Goal: Information Seeking & Learning: Learn about a topic

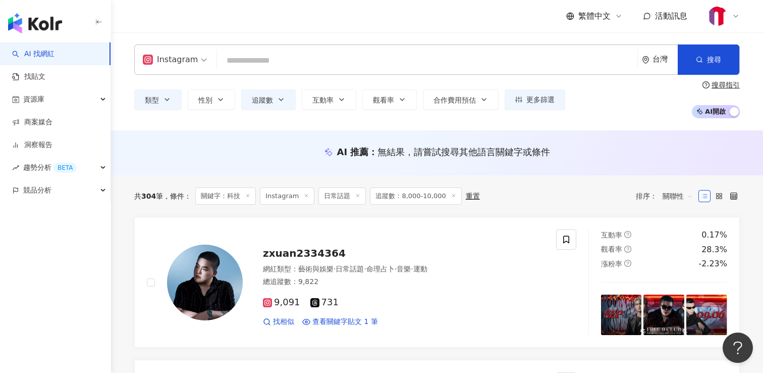
click at [262, 63] on input "search" at bounding box center [427, 60] width 412 height 19
paste input "**********"
type input "**********"
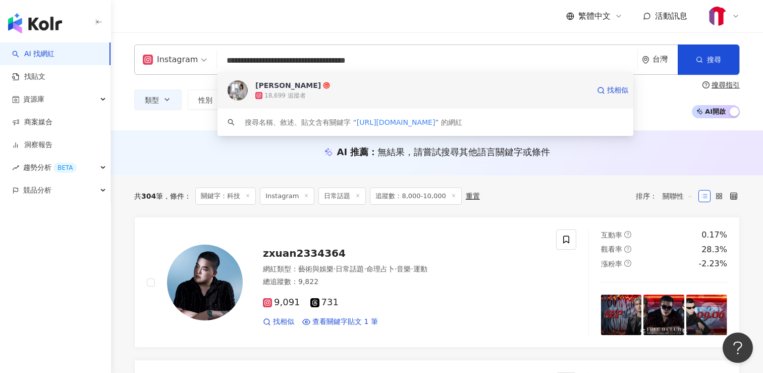
click at [329, 92] on div "18,699 追蹤者" at bounding box center [422, 95] width 334 height 10
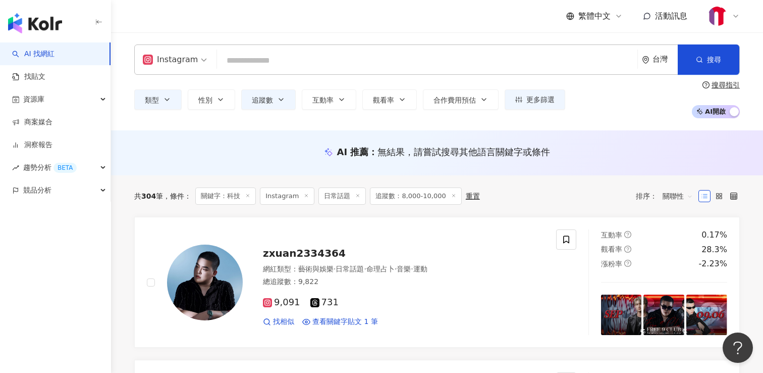
click at [308, 57] on input "search" at bounding box center [427, 60] width 412 height 19
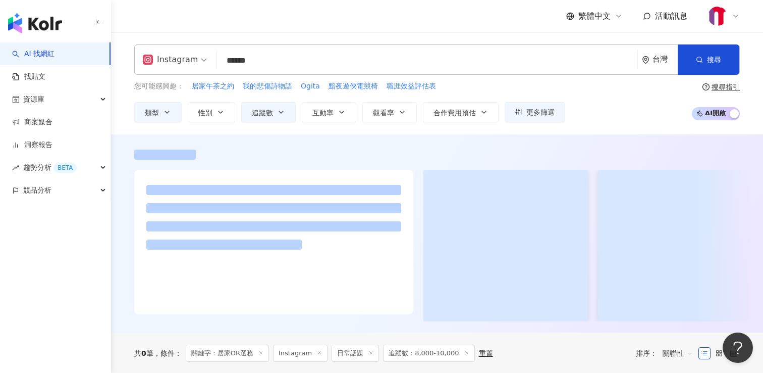
click at [298, 51] on input "******" at bounding box center [427, 60] width 412 height 19
click at [282, 62] on input "******" at bounding box center [427, 60] width 412 height 19
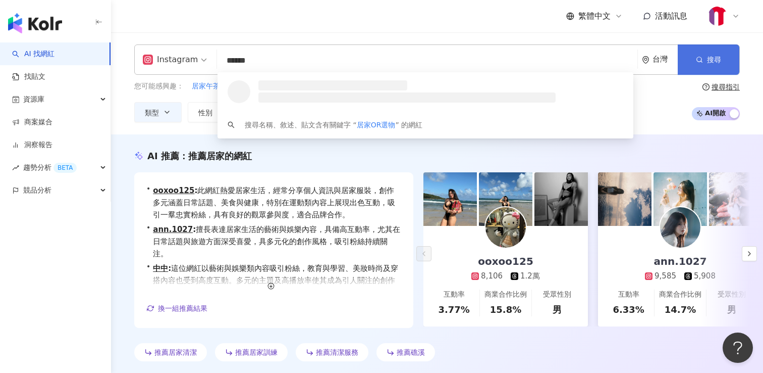
type input "******"
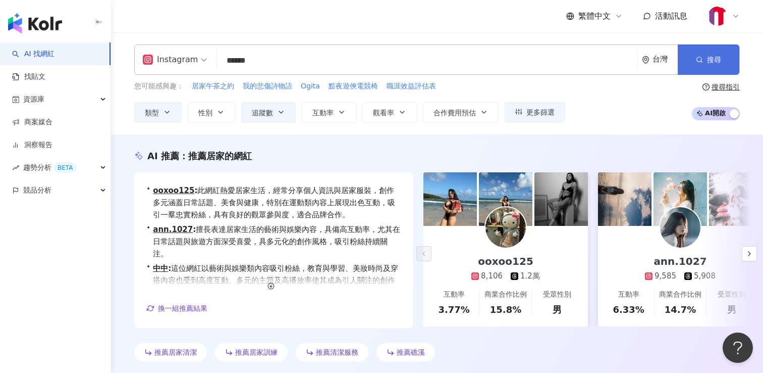
click at [722, 68] on button "搜尋" at bounding box center [709, 59] width 62 height 30
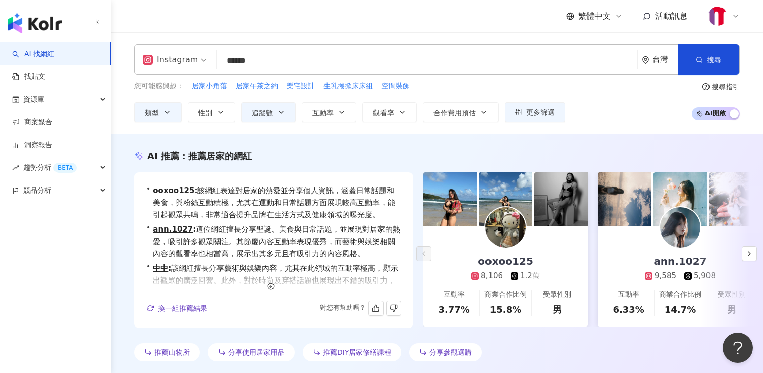
scroll to position [11, 0]
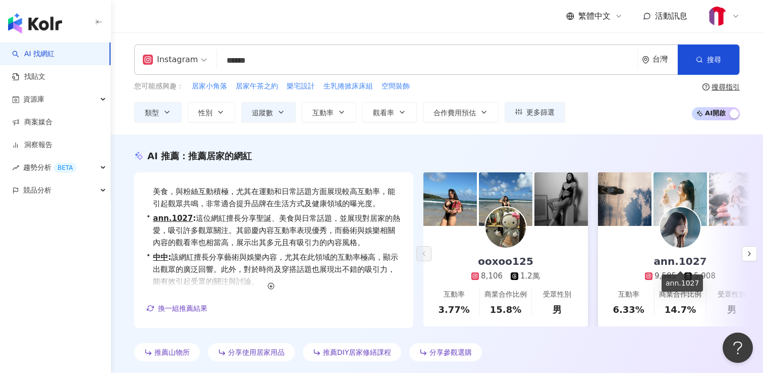
click at [673, 260] on div "ann.1027" at bounding box center [680, 261] width 73 height 14
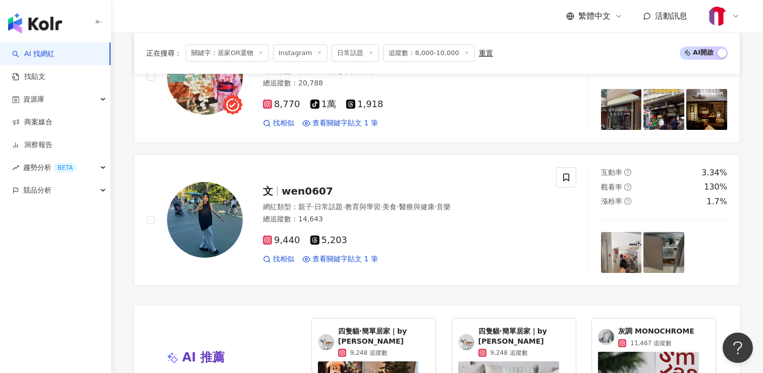
scroll to position [411, 0]
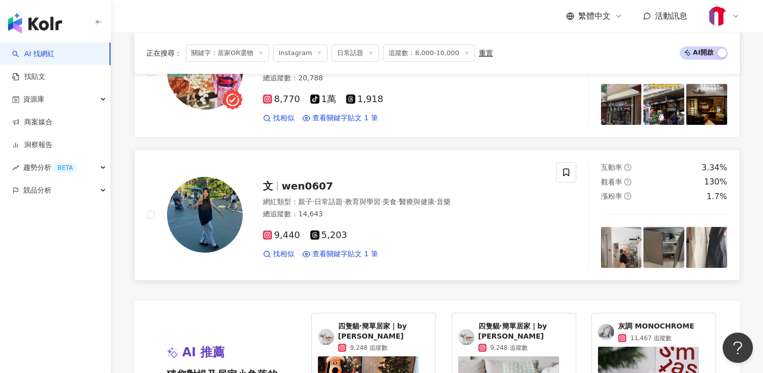
click at [306, 189] on span "wen0607" at bounding box center [307, 186] width 51 height 12
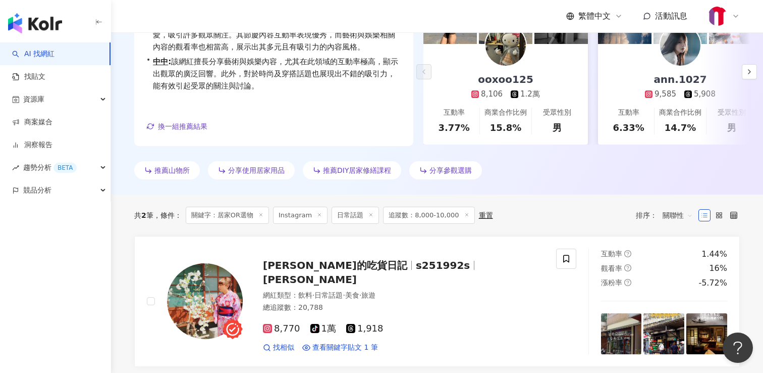
scroll to position [61, 0]
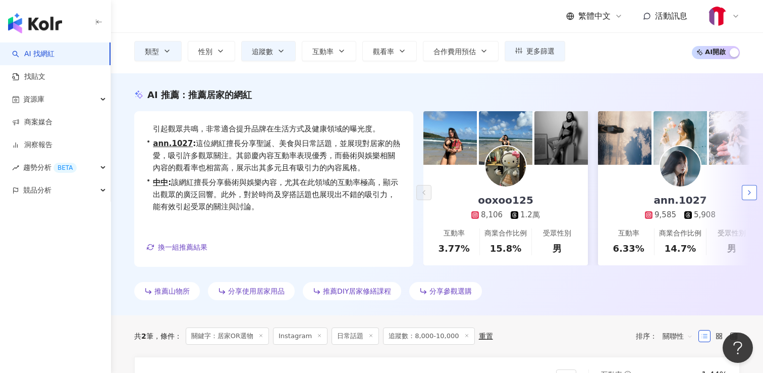
click at [747, 191] on icon "button" at bounding box center [750, 192] width 8 height 8
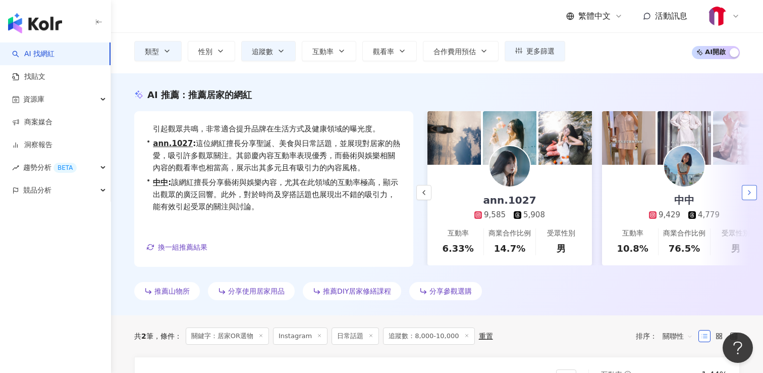
scroll to position [0, 175]
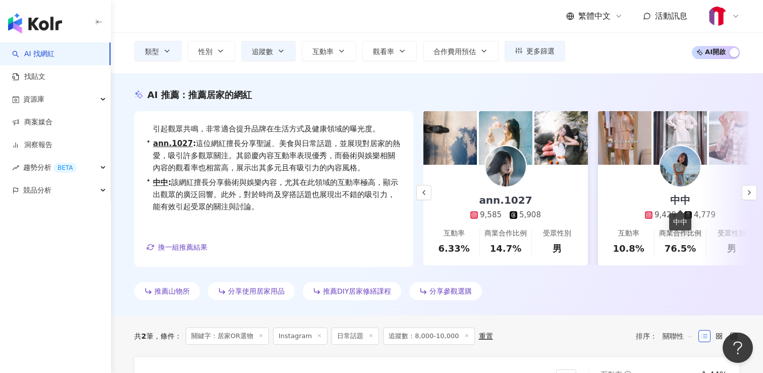
click at [680, 199] on div "中中" at bounding box center [680, 200] width 40 height 14
click at [756, 188] on button "button" at bounding box center [749, 192] width 15 height 15
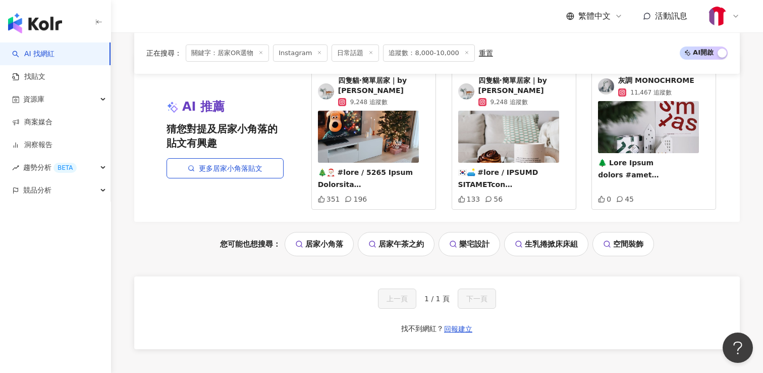
scroll to position [647, 0]
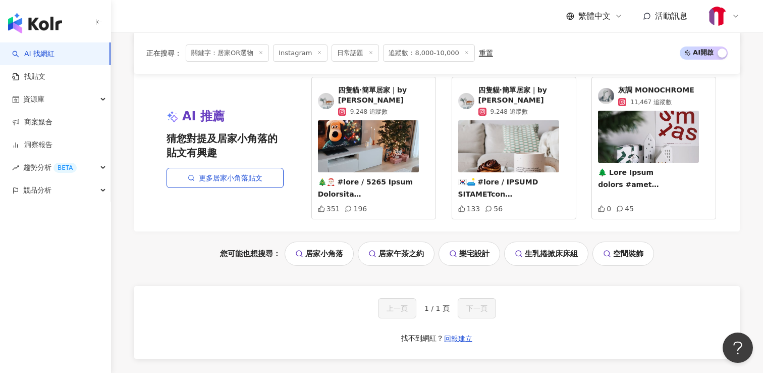
click at [627, 241] on link "空間裝飾" at bounding box center [624, 253] width 62 height 24
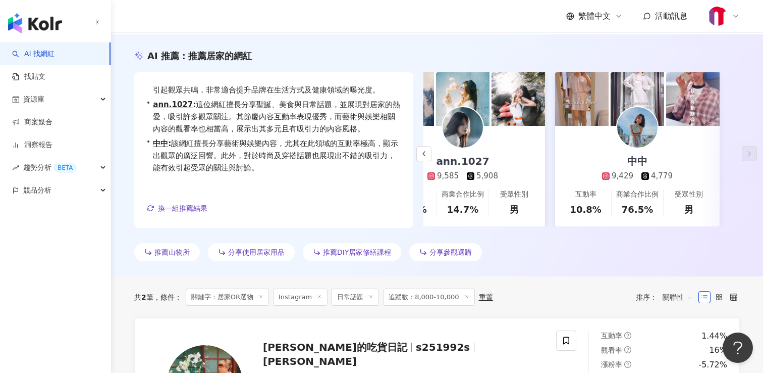
scroll to position [112, 0]
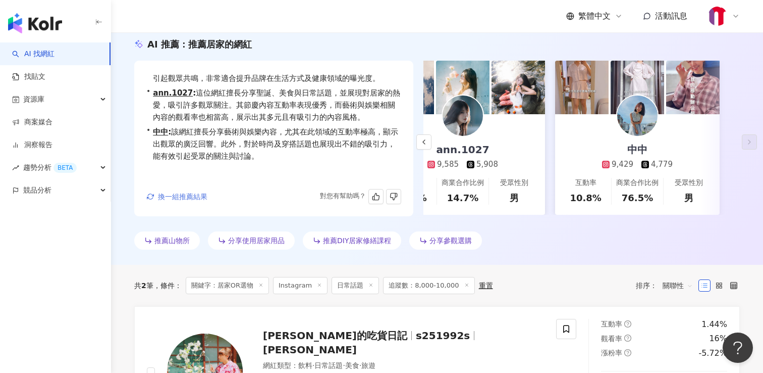
click at [180, 197] on span "換一組推薦結果" at bounding box center [182, 196] width 49 height 8
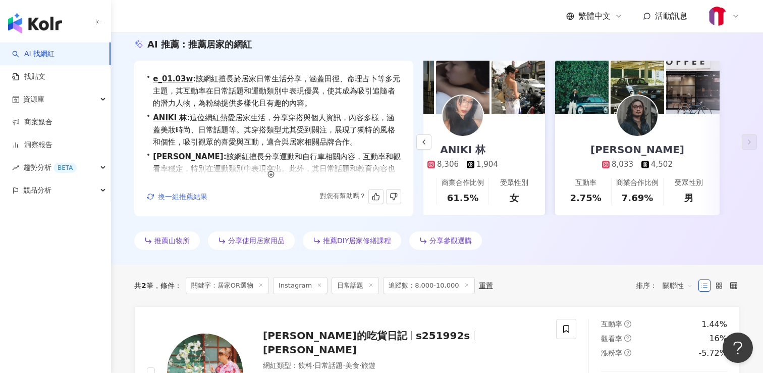
scroll to position [0, 0]
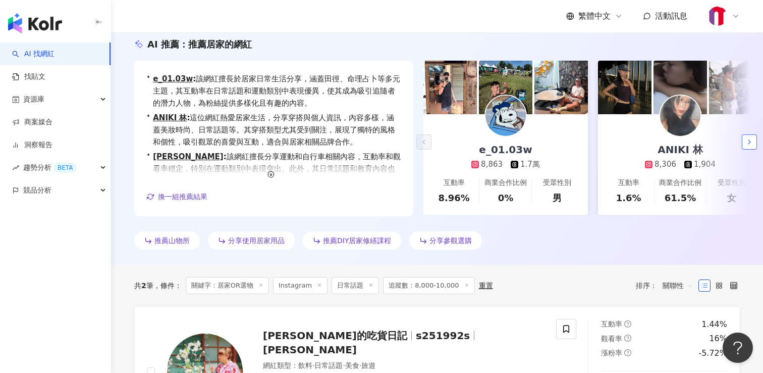
click at [749, 141] on icon "button" at bounding box center [750, 142] width 8 height 8
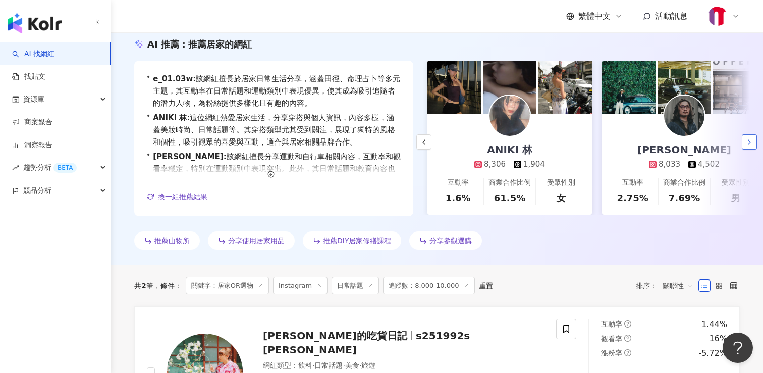
scroll to position [0, 175]
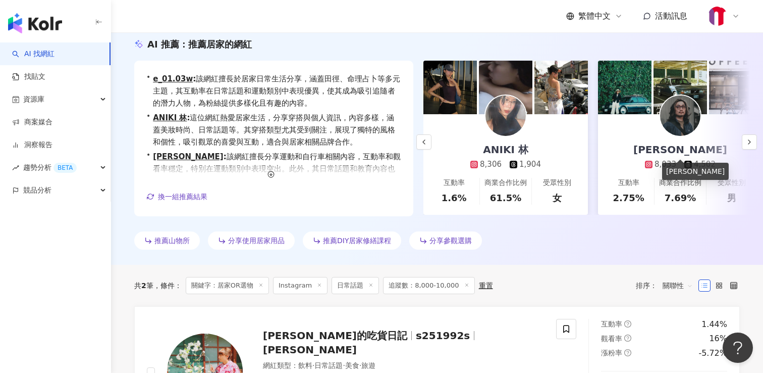
click at [683, 148] on div "山井勝尾" at bounding box center [680, 149] width 114 height 14
click at [750, 142] on icon "button" at bounding box center [750, 142] width 8 height 8
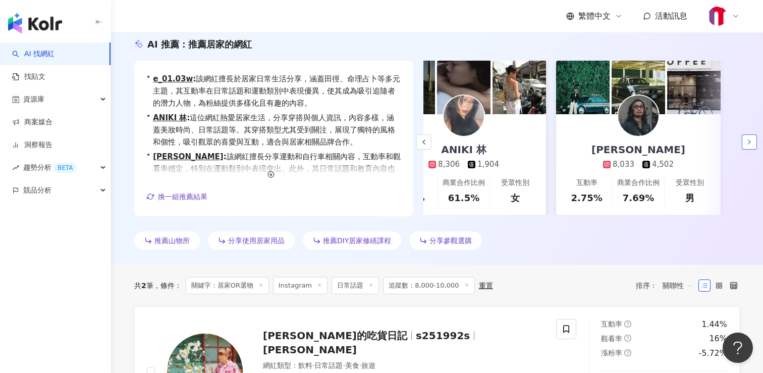
scroll to position [0, 218]
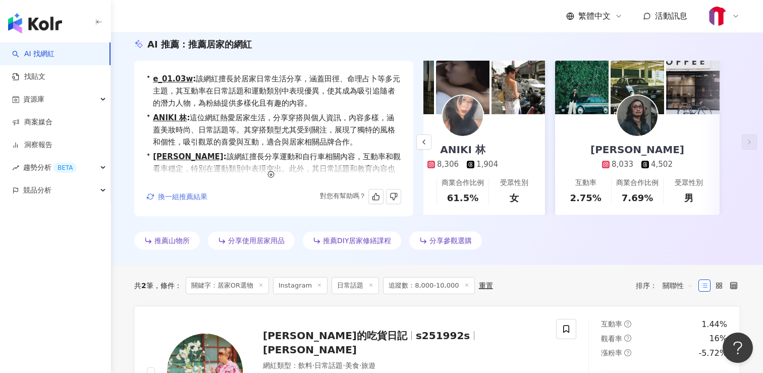
click at [180, 198] on span "換一組推薦結果" at bounding box center [182, 196] width 49 height 8
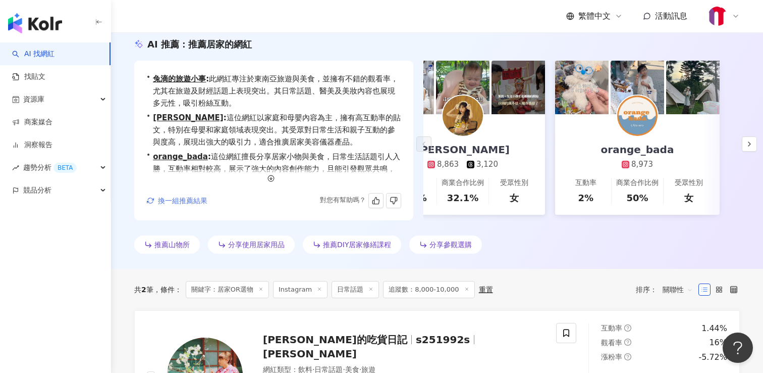
scroll to position [0, 0]
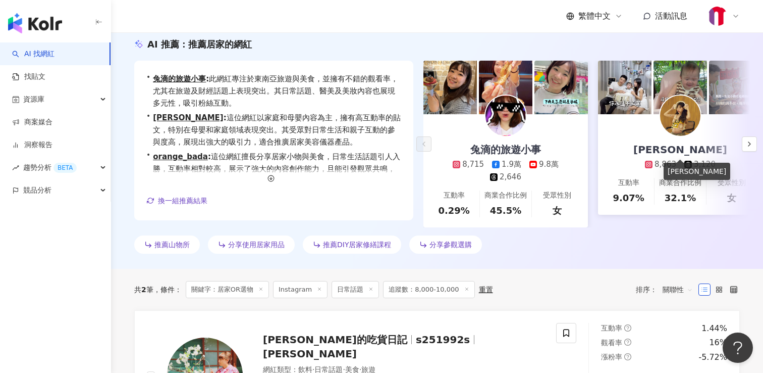
click at [680, 146] on div "[PERSON_NAME]" at bounding box center [680, 149] width 114 height 14
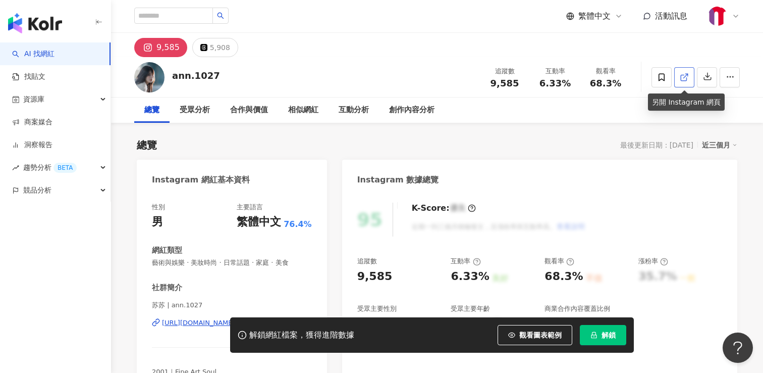
click at [683, 82] on link at bounding box center [684, 77] width 20 height 20
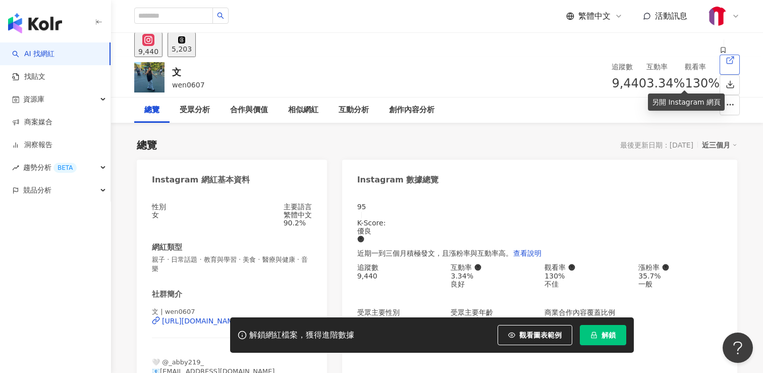
click at [720, 75] on link at bounding box center [730, 65] width 20 height 20
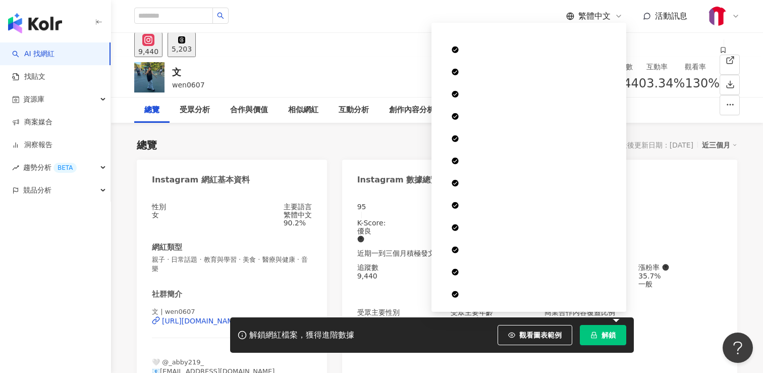
click at [605, 337] on span "解鎖" at bounding box center [609, 335] width 14 height 8
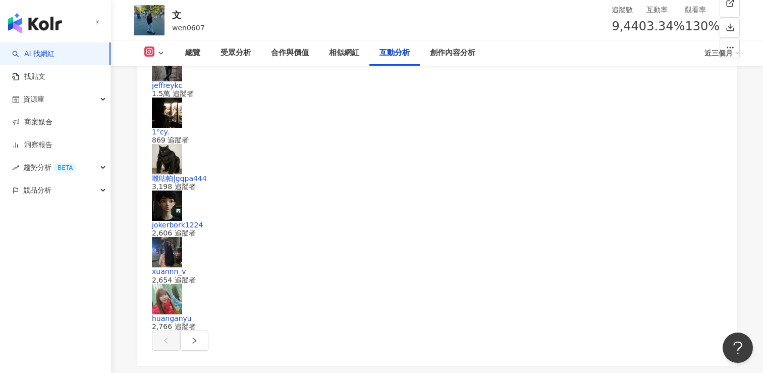
scroll to position [2114, 0]
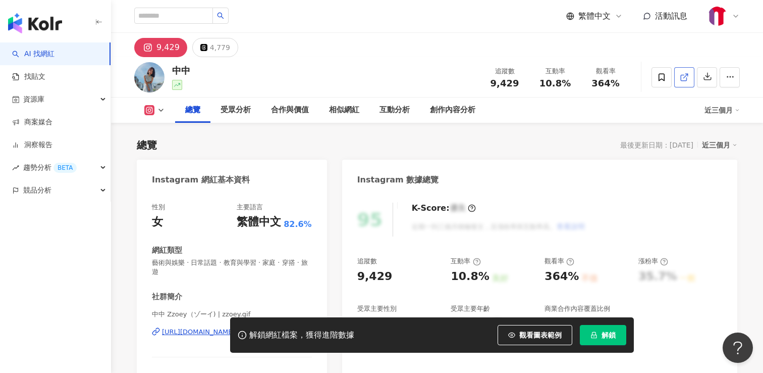
click at [685, 78] on icon at bounding box center [684, 77] width 9 height 9
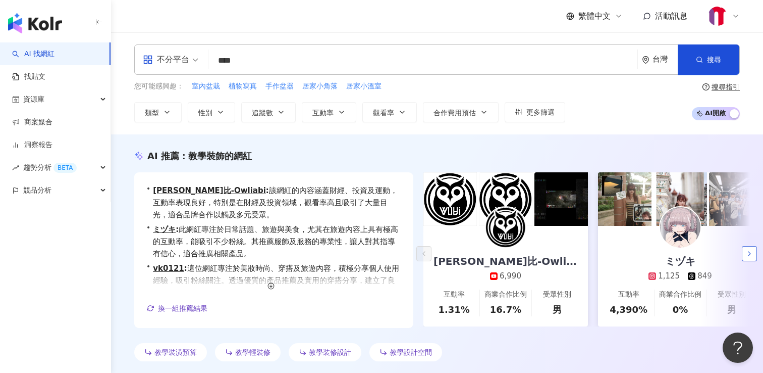
click at [750, 252] on polyline "button" at bounding box center [750, 253] width 2 height 4
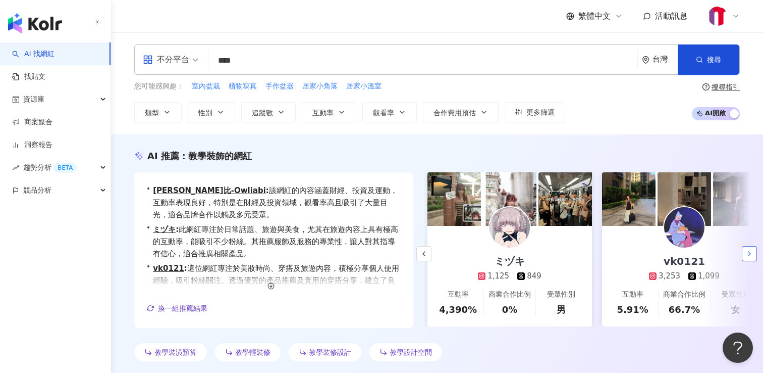
scroll to position [0, 175]
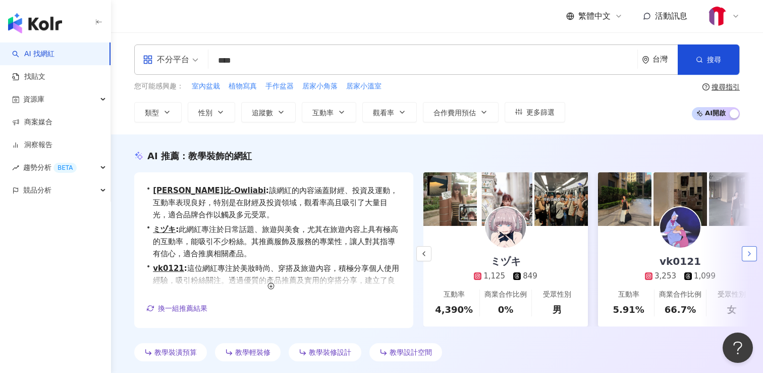
click at [750, 252] on polyline "button" at bounding box center [750, 253] width 2 height 4
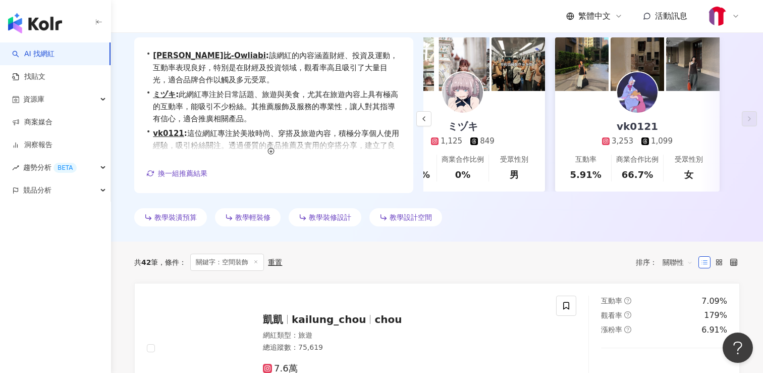
scroll to position [74, 0]
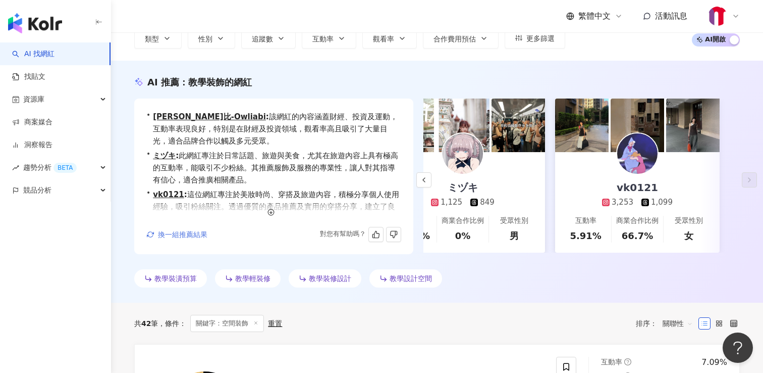
click at [198, 232] on span "換一組推薦結果" at bounding box center [182, 234] width 49 height 8
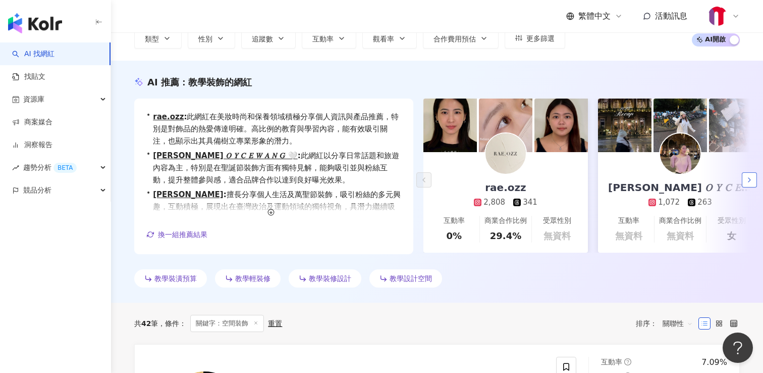
click at [750, 178] on icon "button" at bounding box center [750, 180] width 8 height 8
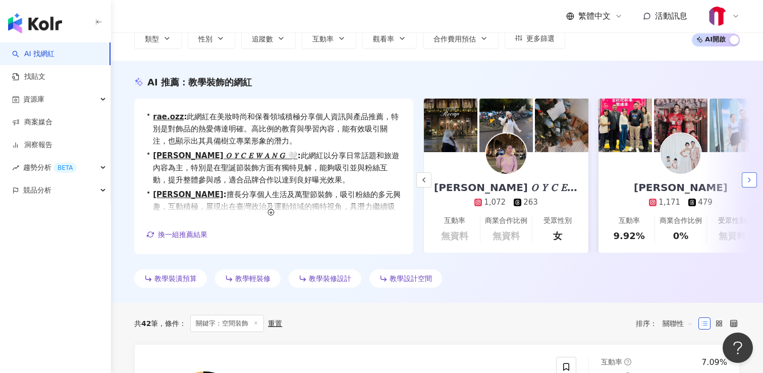
scroll to position [0, 175]
click at [750, 178] on icon "button" at bounding box center [750, 180] width 8 height 8
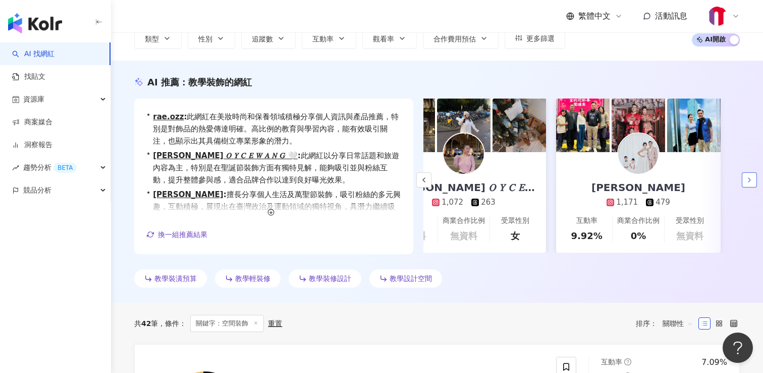
scroll to position [0, 218]
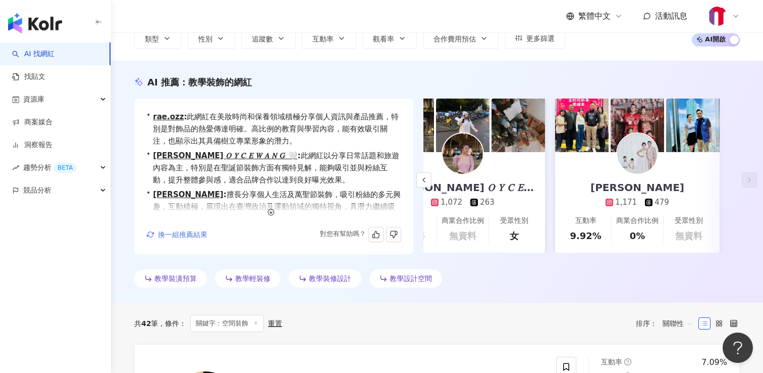
click at [180, 235] on span "換一組推薦結果" at bounding box center [182, 234] width 49 height 8
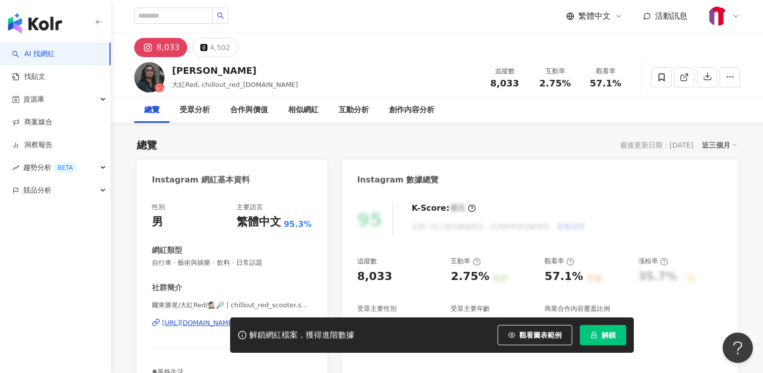
scroll to position [10, 0]
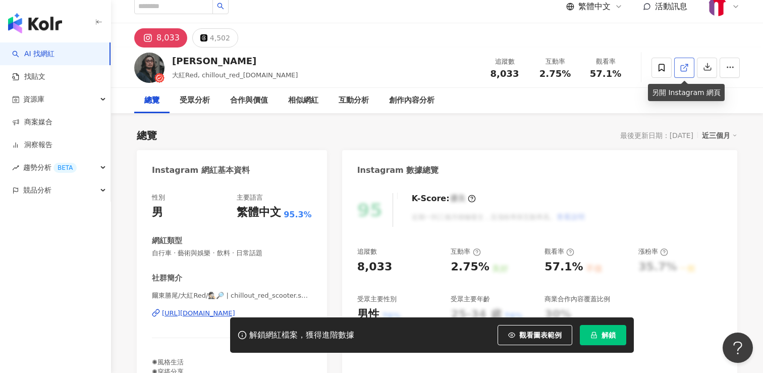
click at [682, 67] on icon at bounding box center [684, 67] width 9 height 9
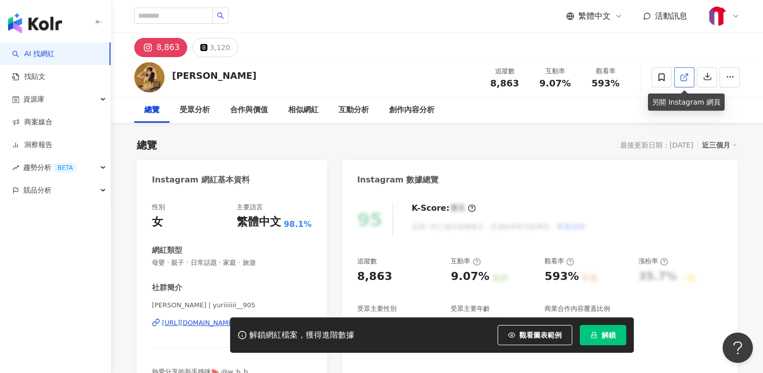
click at [685, 74] on icon at bounding box center [684, 77] width 9 height 9
